Goal: Transaction & Acquisition: Purchase product/service

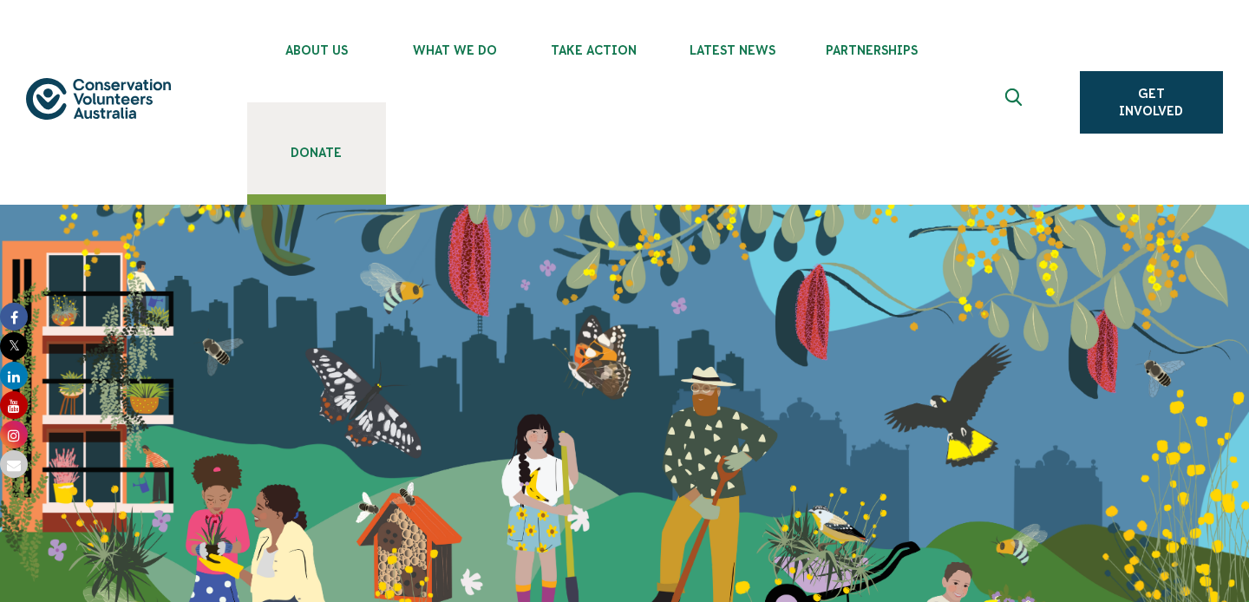
click at [300, 167] on link "Donate" at bounding box center [316, 148] width 139 height 92
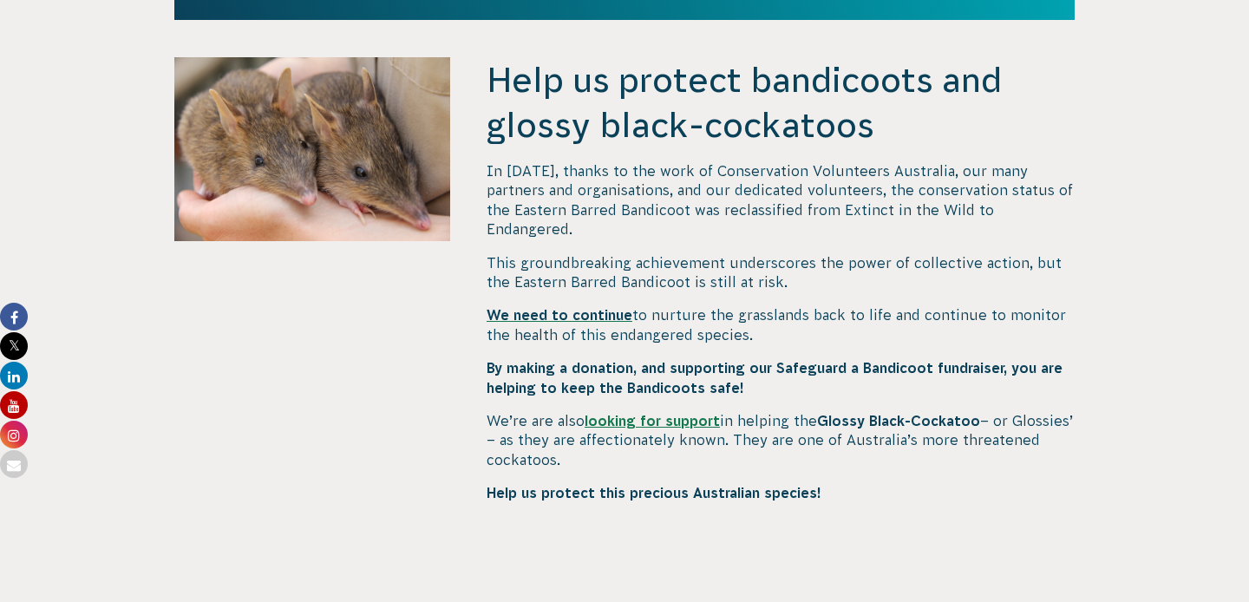
scroll to position [672, 0]
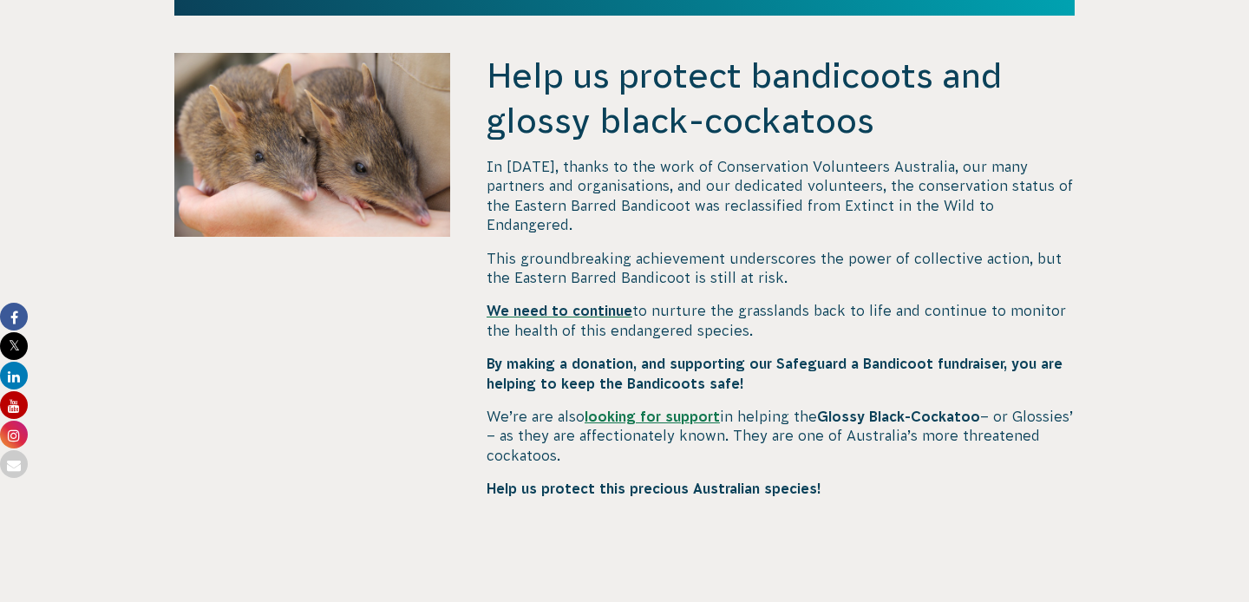
click at [516, 303] on span "We need to continue" at bounding box center [559, 311] width 146 height 16
click at [987, 354] on p "By making a donation, and supporting our Safeguard a Bandicoot fundraiser, you …" at bounding box center [780, 373] width 588 height 39
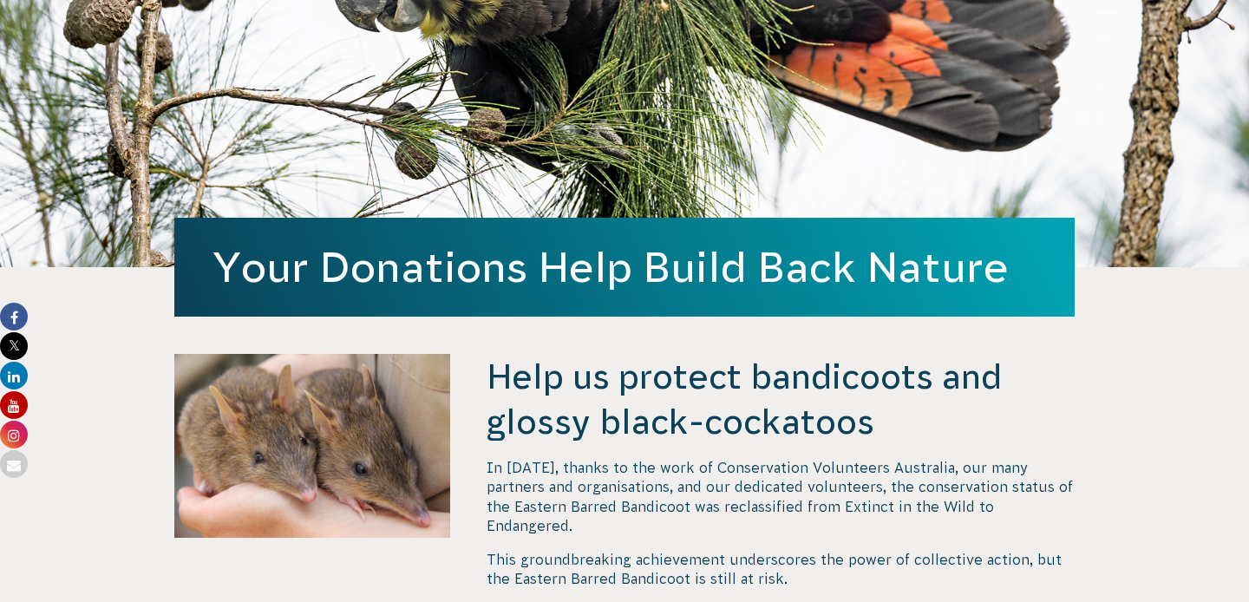
scroll to position [445, 0]
